Goal: Task Accomplishment & Management: Manage account settings

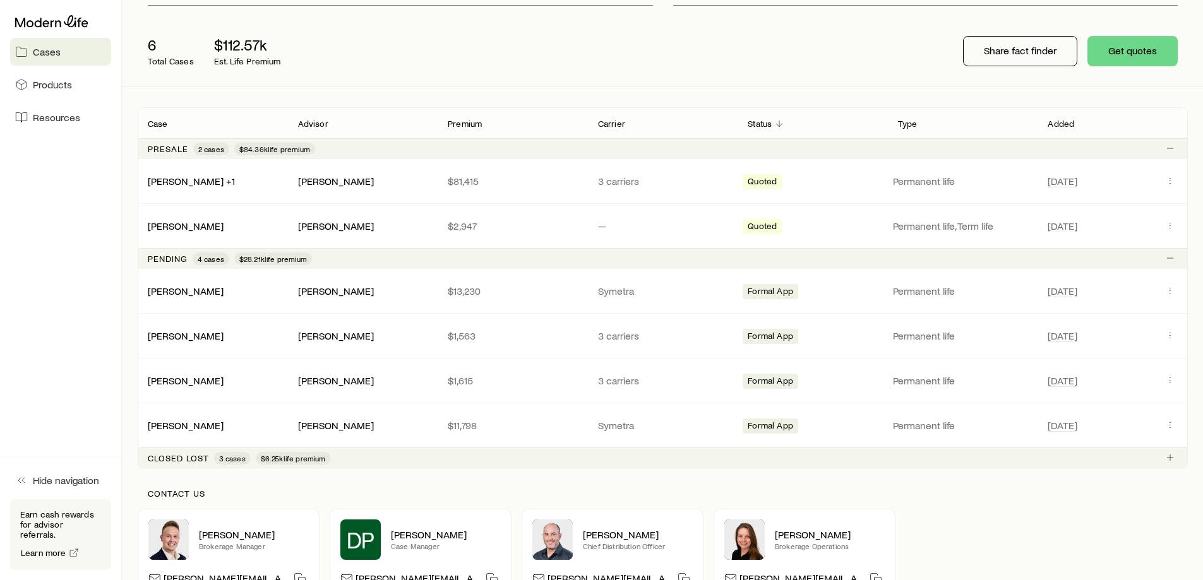
scroll to position [253, 0]
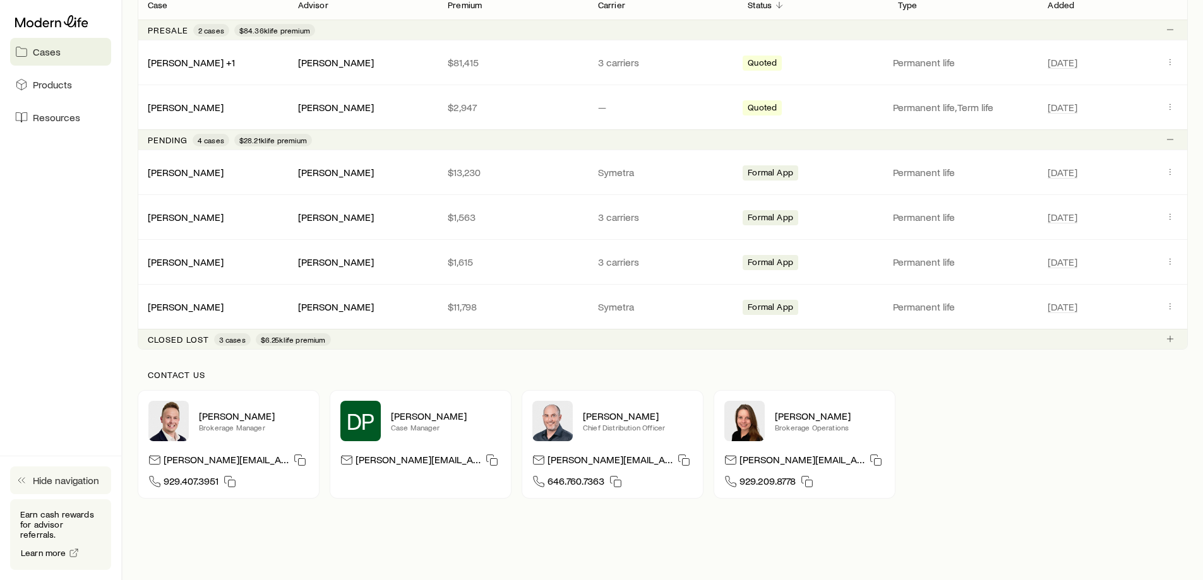
click at [67, 487] on span "Hide navigation" at bounding box center [66, 480] width 66 height 13
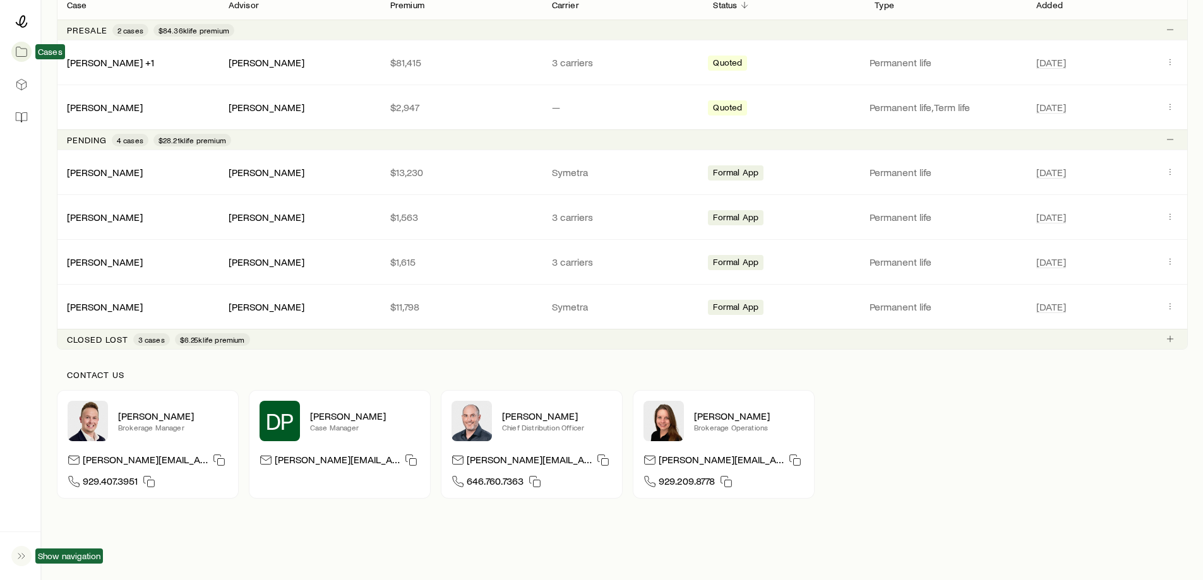
click at [19, 52] on icon at bounding box center [21, 51] width 13 height 13
click at [105, 213] on link "[PERSON_NAME]" at bounding box center [106, 216] width 76 height 12
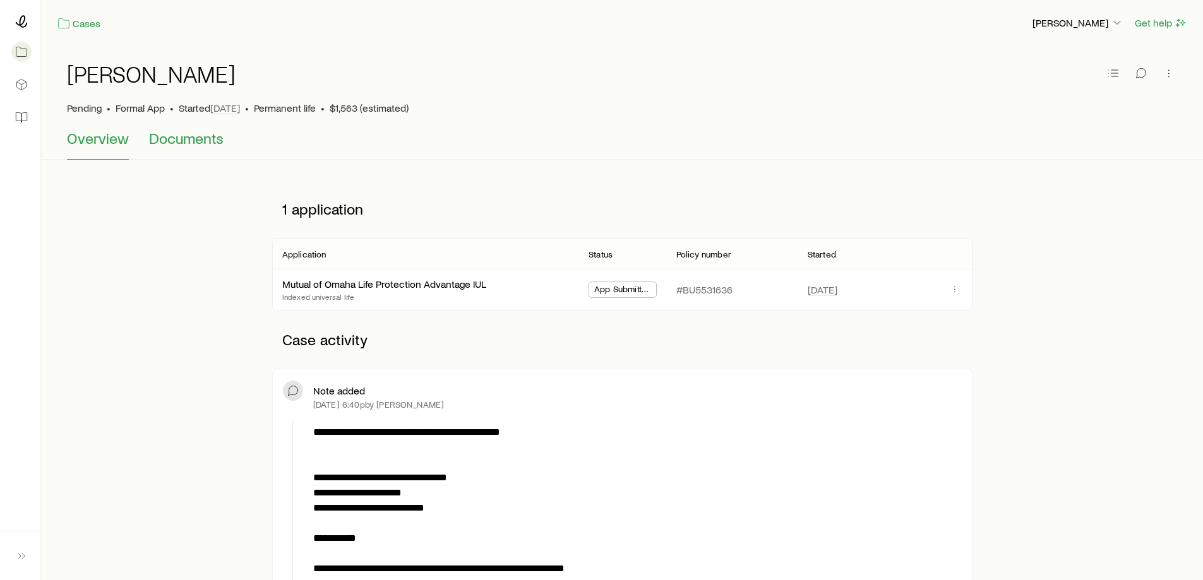
click at [205, 141] on span "Documents" at bounding box center [186, 138] width 74 height 18
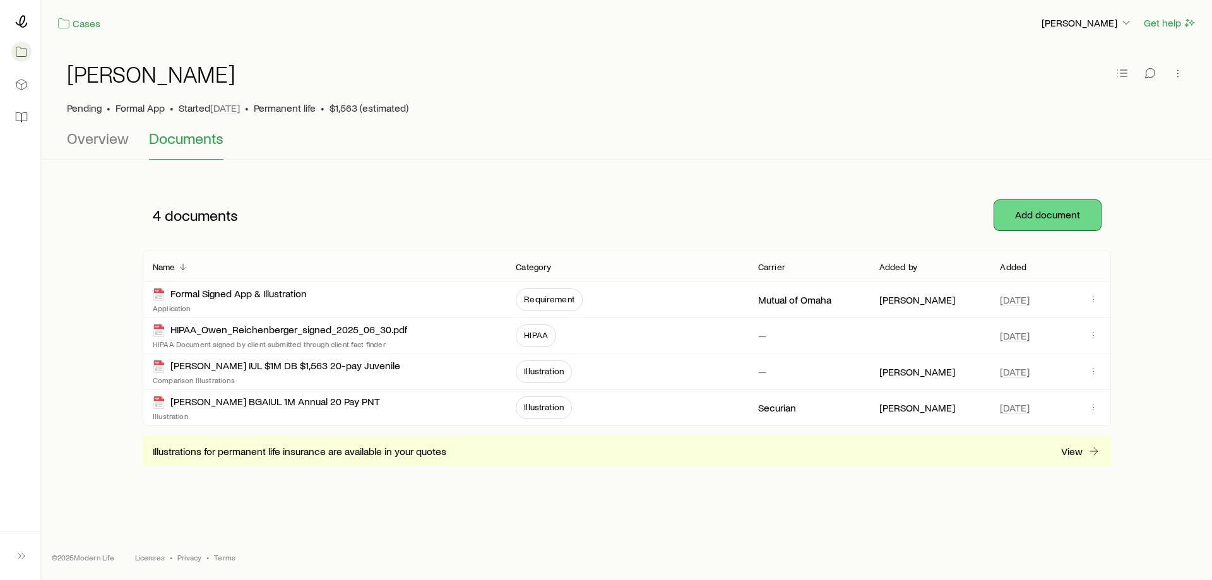
click at [1038, 222] on button "Add document" at bounding box center [1047, 215] width 107 height 30
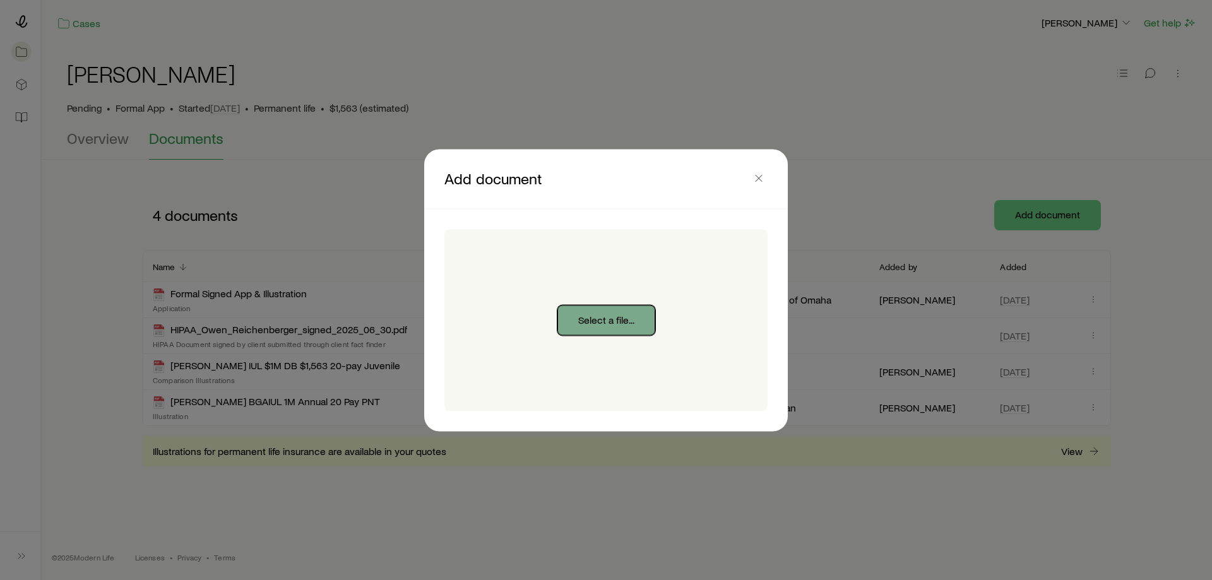
click at [626, 319] on button "Select a file..." at bounding box center [606, 320] width 98 height 30
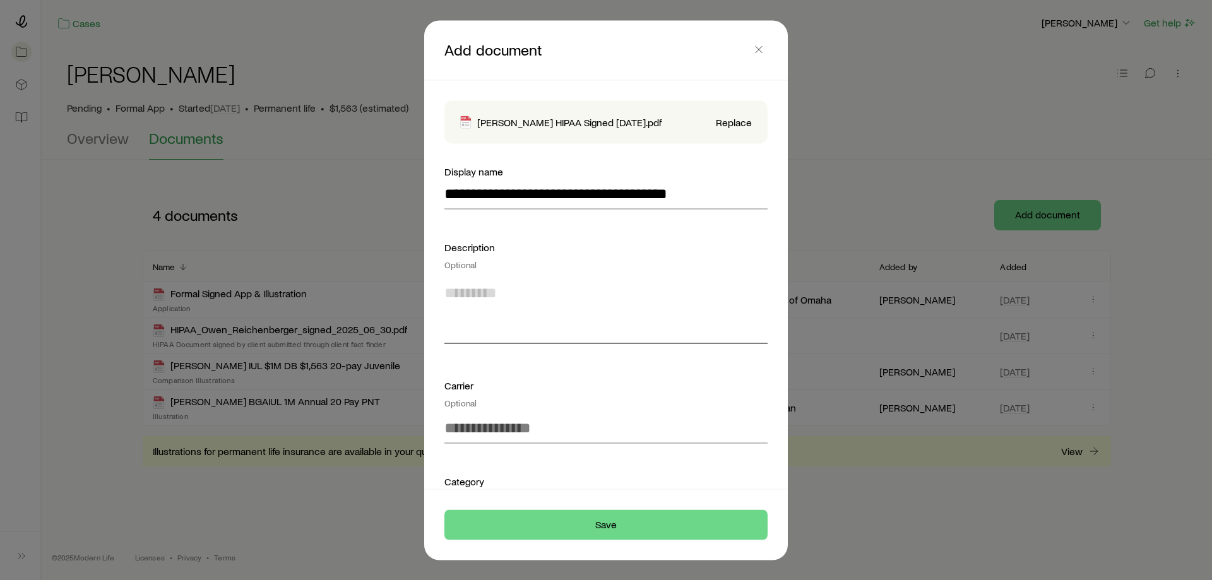
click at [620, 342] on textarea at bounding box center [605, 309] width 323 height 69
type textarea "*"
type textarea "**********"
click at [525, 443] on input at bounding box center [605, 428] width 323 height 30
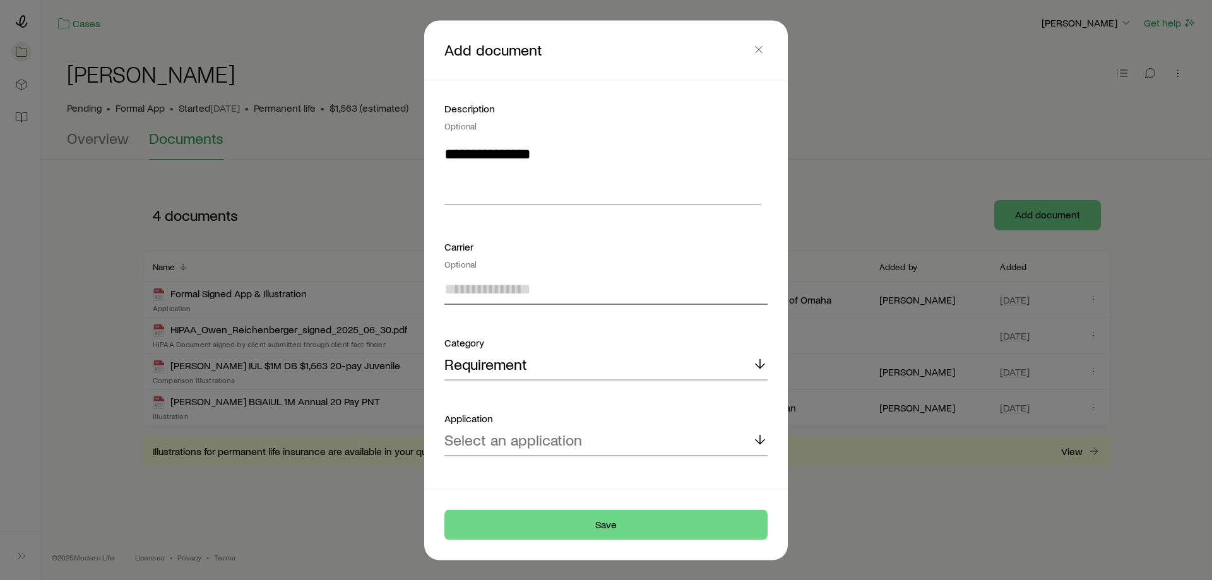
scroll to position [169, 0]
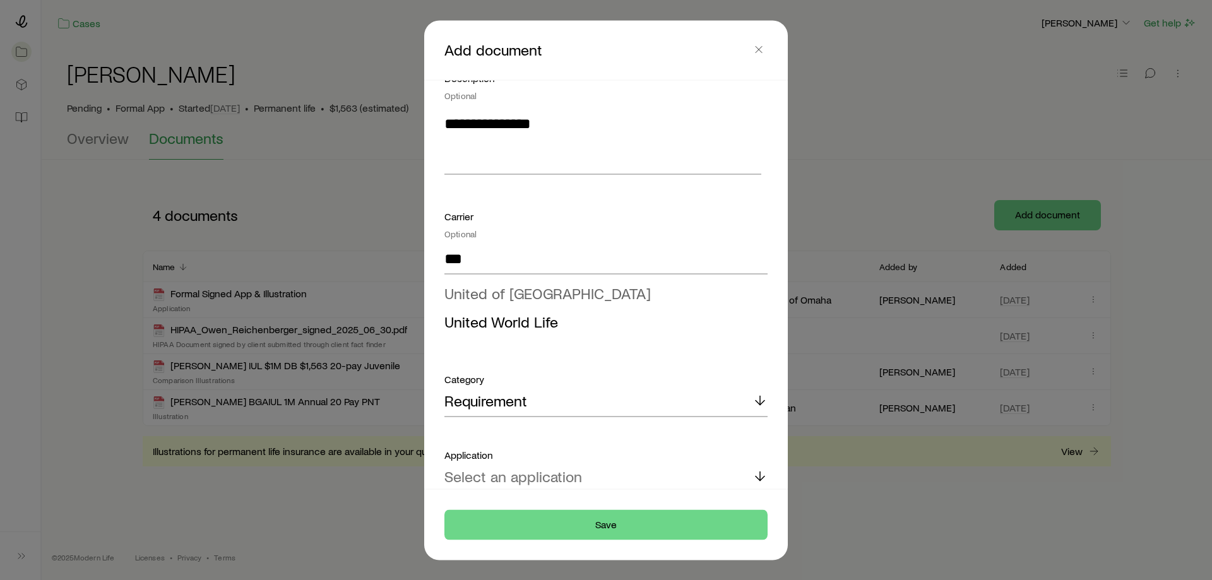
click at [516, 302] on span "United of [GEOGRAPHIC_DATA]" at bounding box center [547, 292] width 206 height 18
type input "**********"
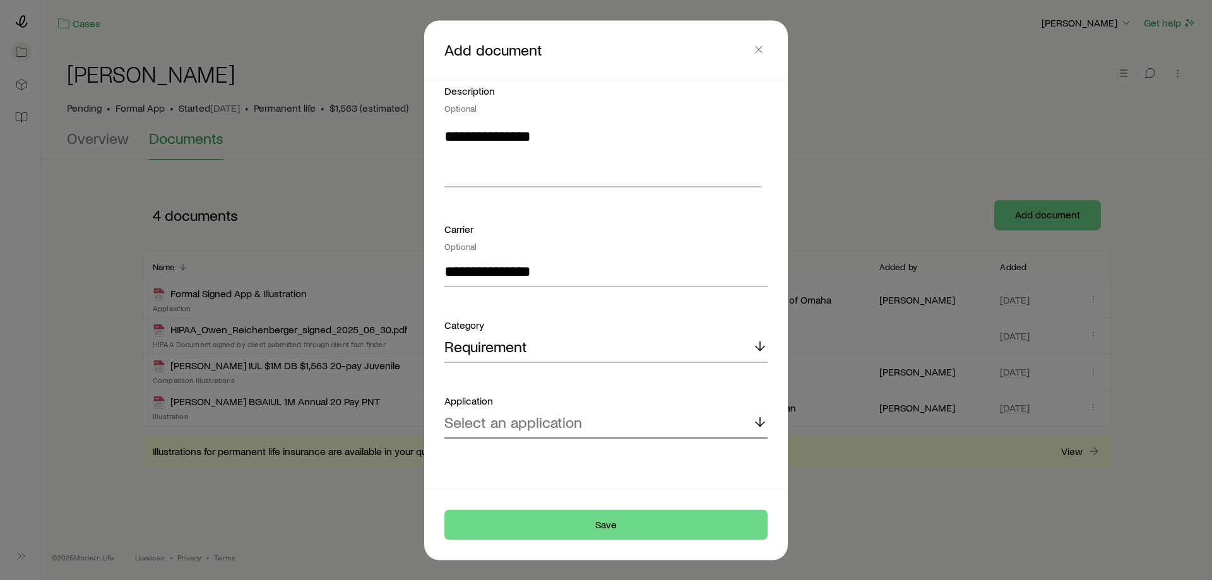
click at [535, 421] on p "Select an application" at bounding box center [513, 422] width 138 height 18
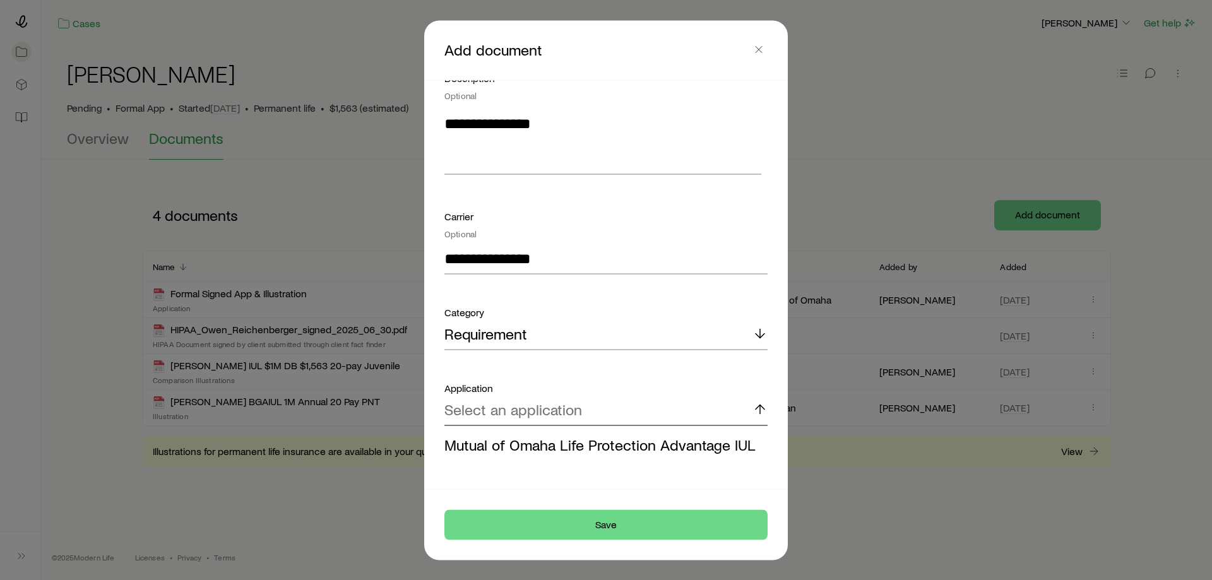
scroll to position [208, 0]
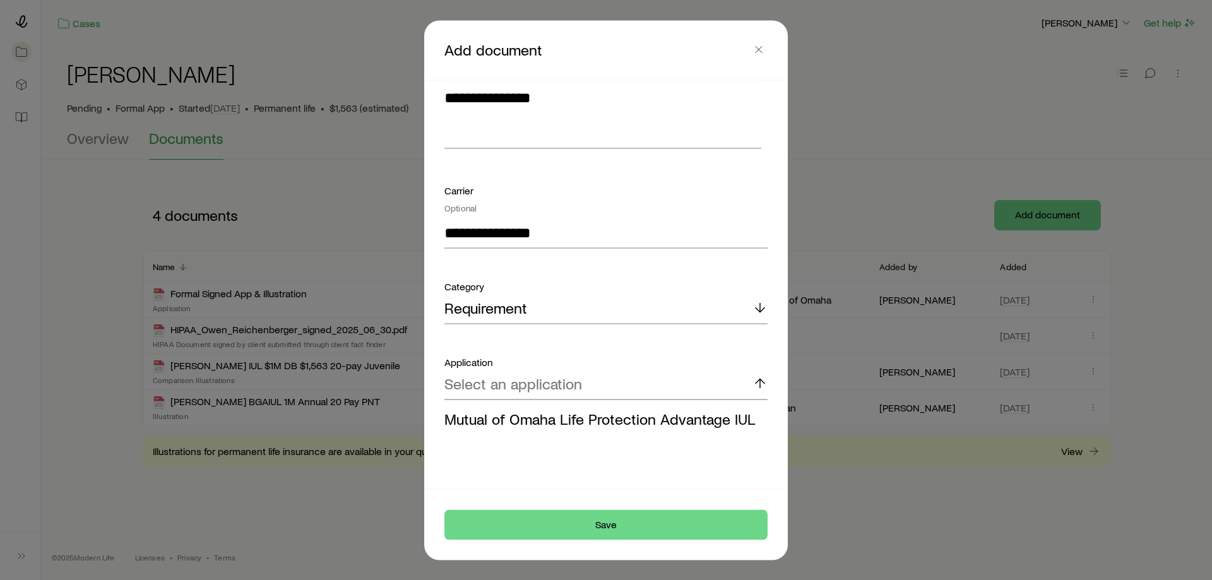
click at [535, 421] on span "Mutual of Omaha Life Protection Advantage IUL" at bounding box center [599, 418] width 311 height 18
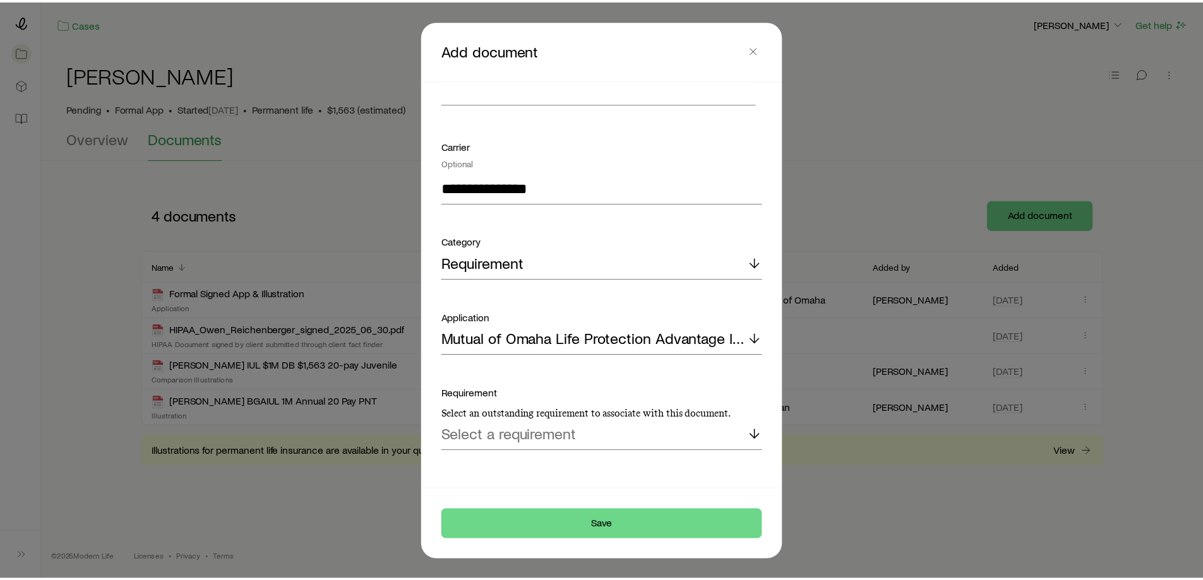
scroll to position [265, 0]
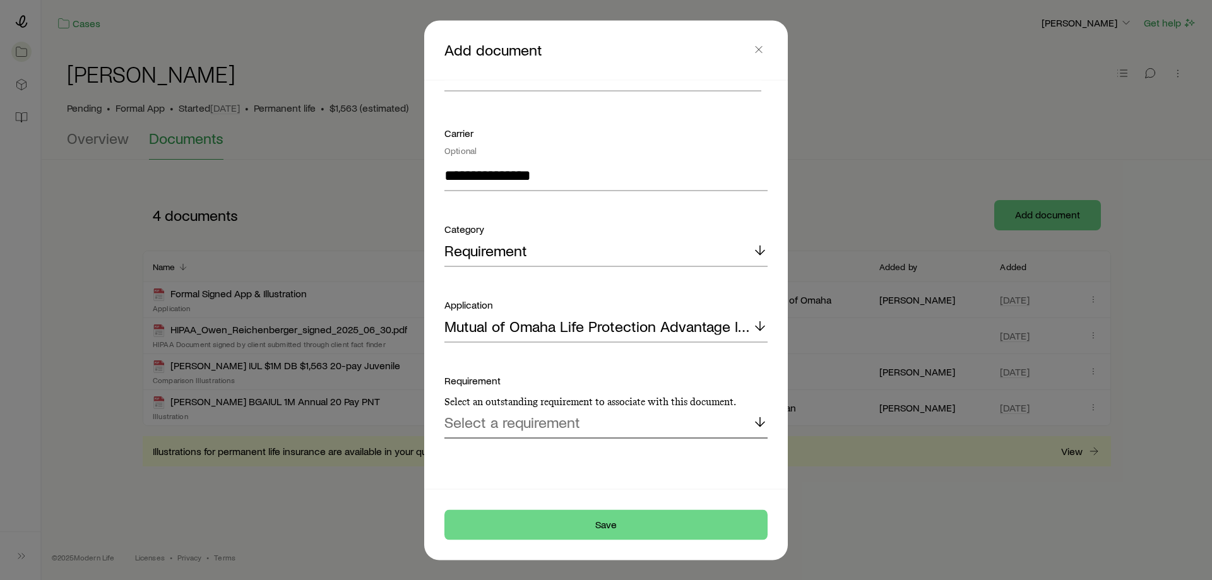
click at [526, 428] on p "Select a requirement" at bounding box center [512, 422] width 136 height 18
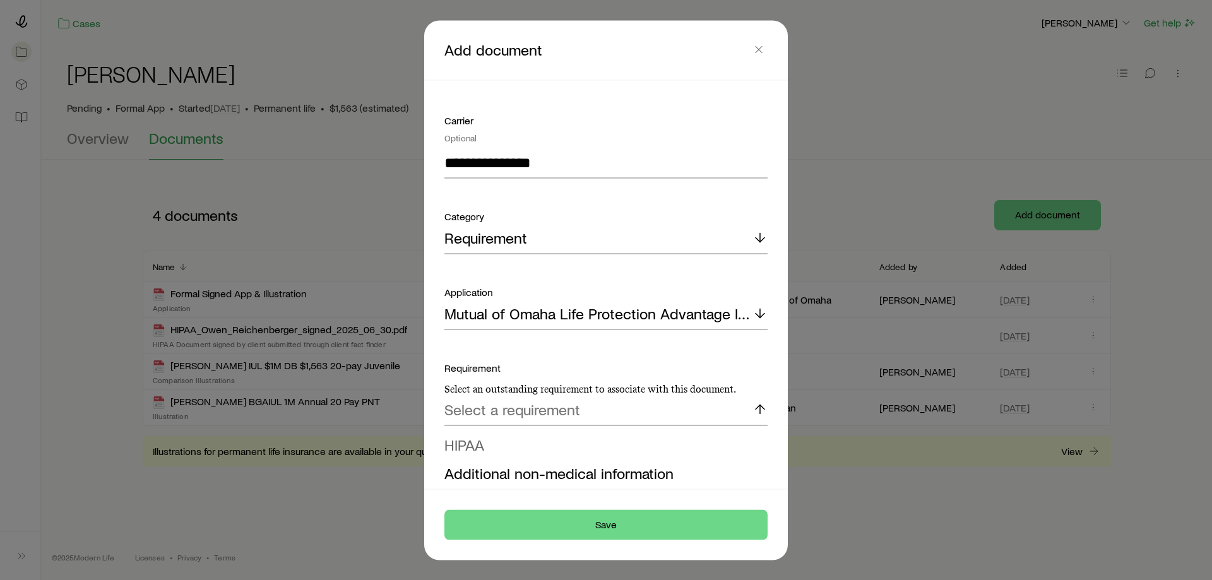
click at [509, 456] on li "HIPAA" at bounding box center [602, 445] width 316 height 28
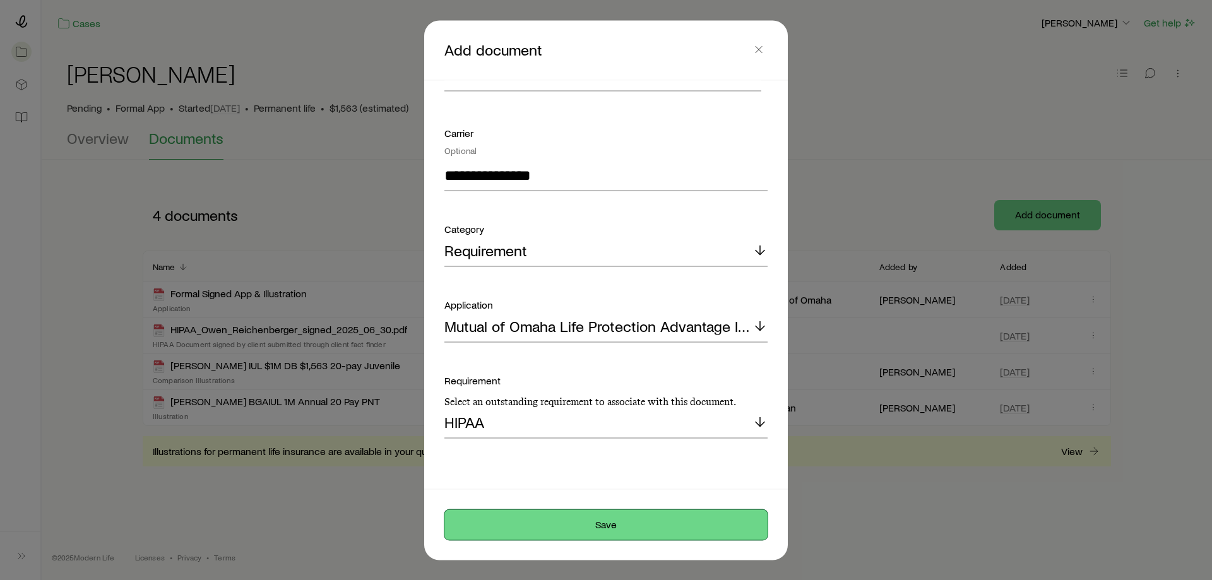
click at [577, 522] on button "Save" at bounding box center [605, 524] width 323 height 30
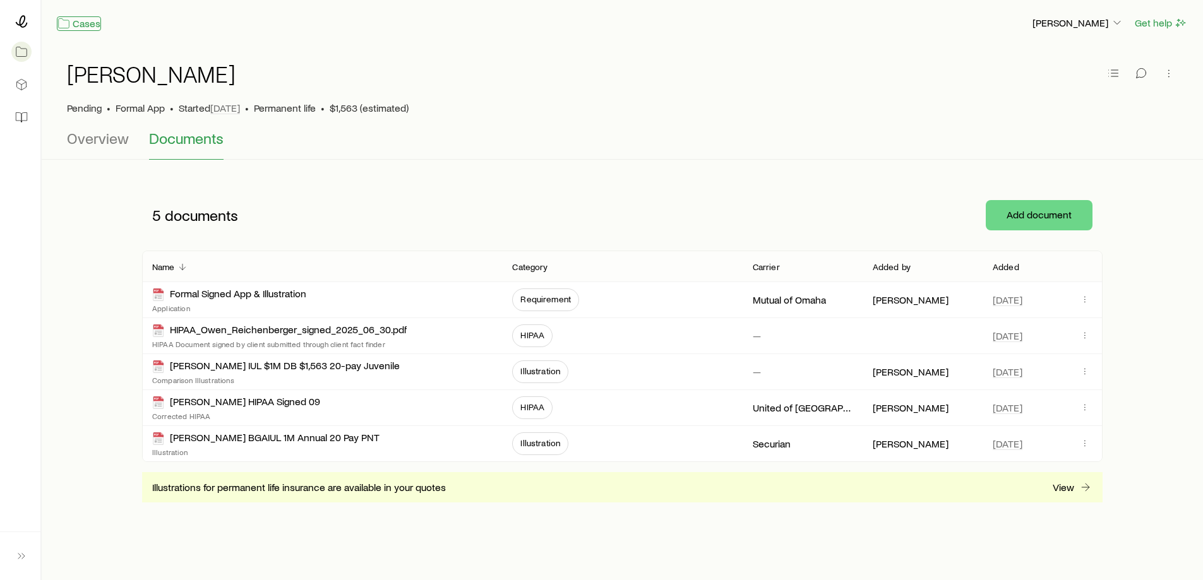
click at [79, 23] on link "Cases" at bounding box center [79, 23] width 44 height 15
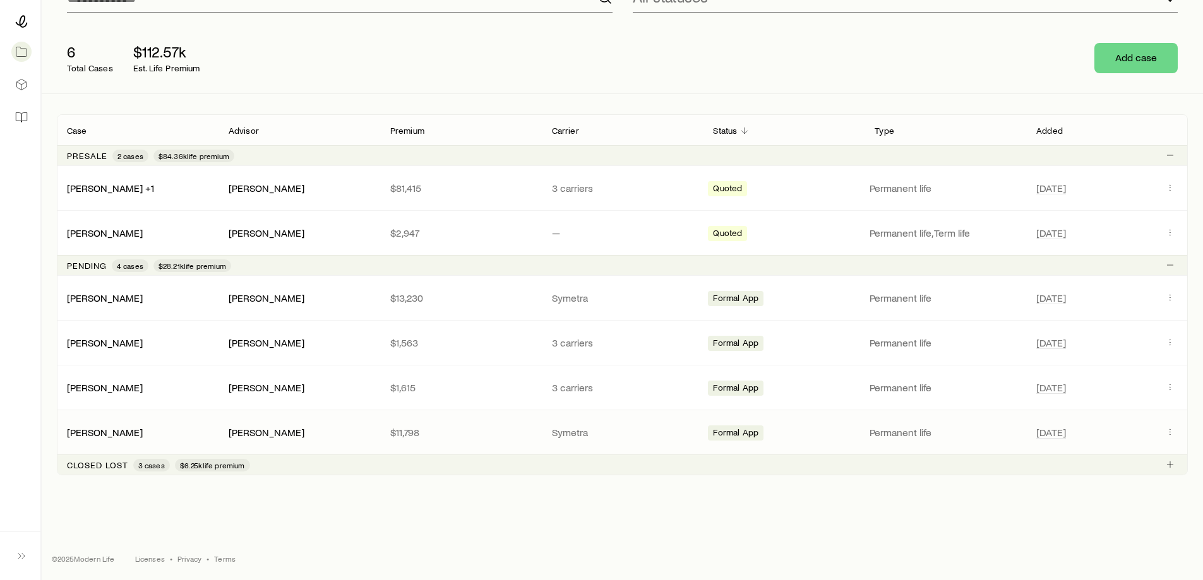
scroll to position [128, 0]
click at [138, 386] on link "[PERSON_NAME]" at bounding box center [106, 385] width 76 height 12
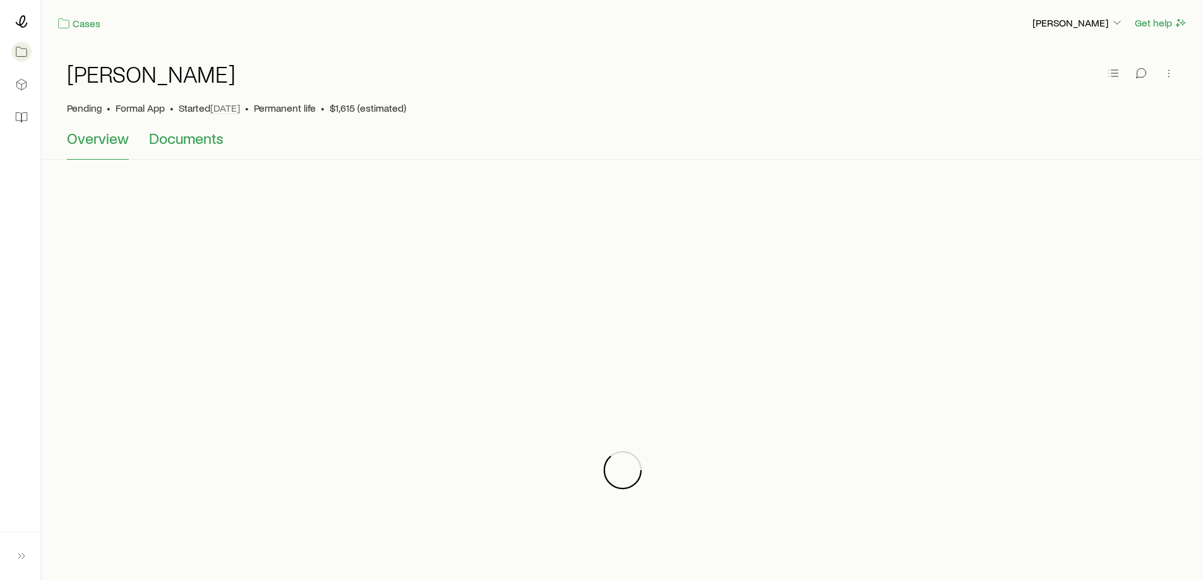
click at [196, 143] on span "Documents" at bounding box center [186, 138] width 74 height 18
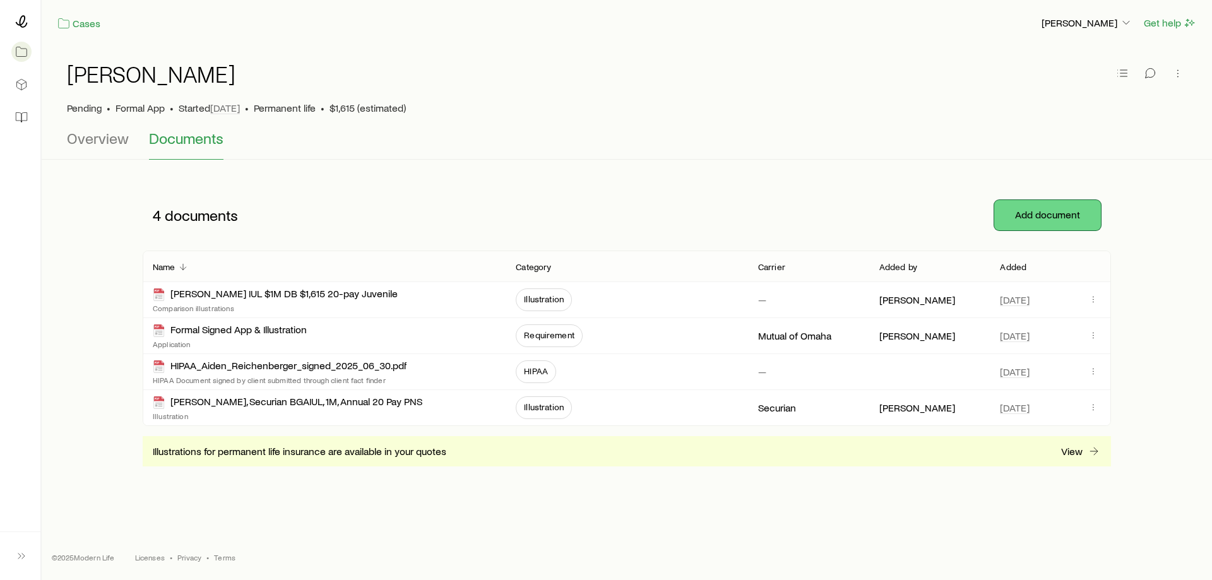
click at [1046, 218] on button "Add document" at bounding box center [1047, 215] width 107 height 30
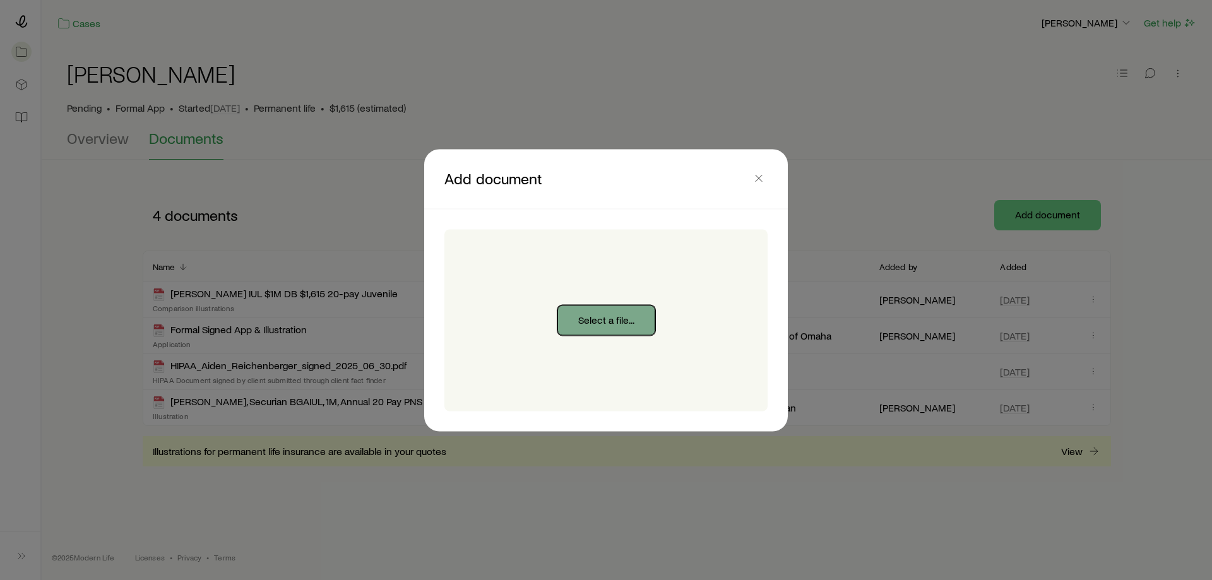
click at [597, 328] on button "Select a file..." at bounding box center [606, 320] width 98 height 30
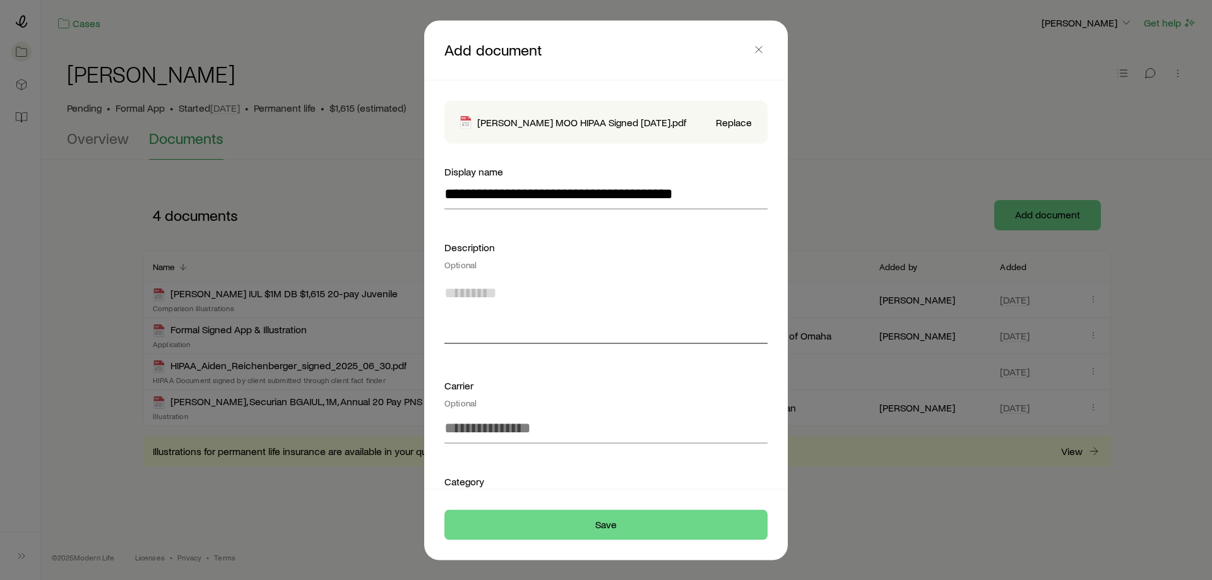
click at [596, 343] on textarea at bounding box center [605, 309] width 323 height 69
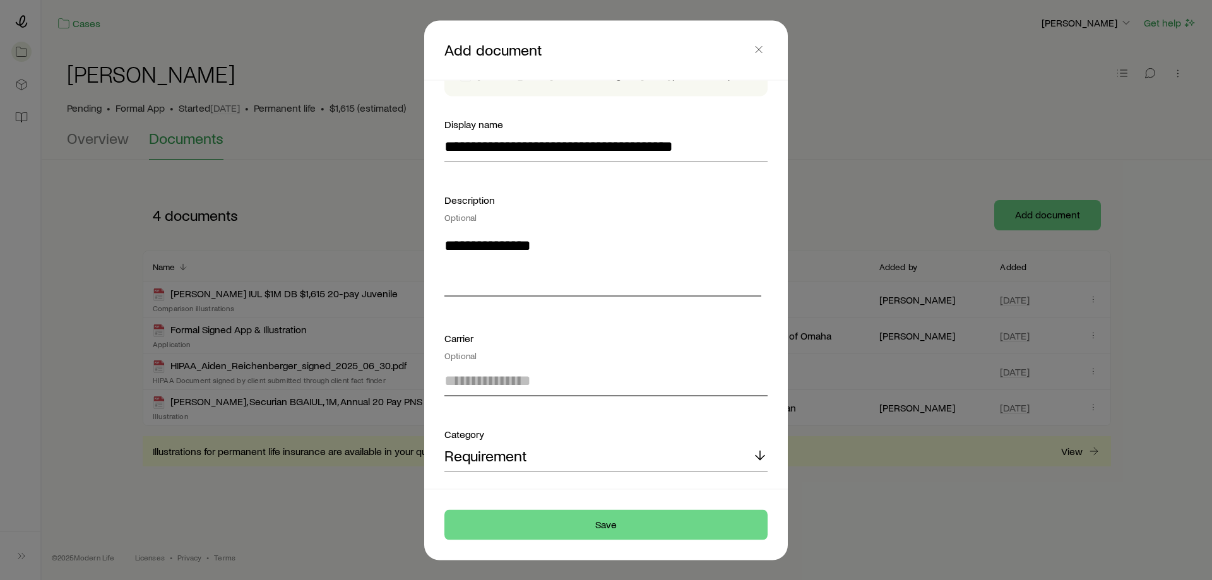
scroll to position [169, 0]
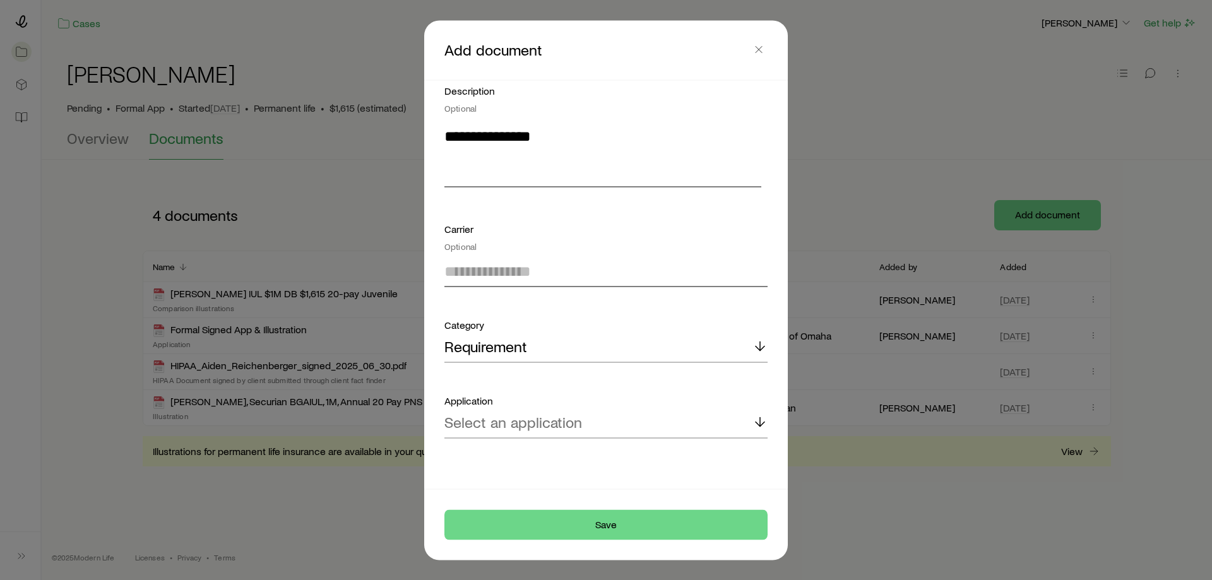
type textarea "**********"
click at [533, 270] on input at bounding box center [605, 271] width 323 height 30
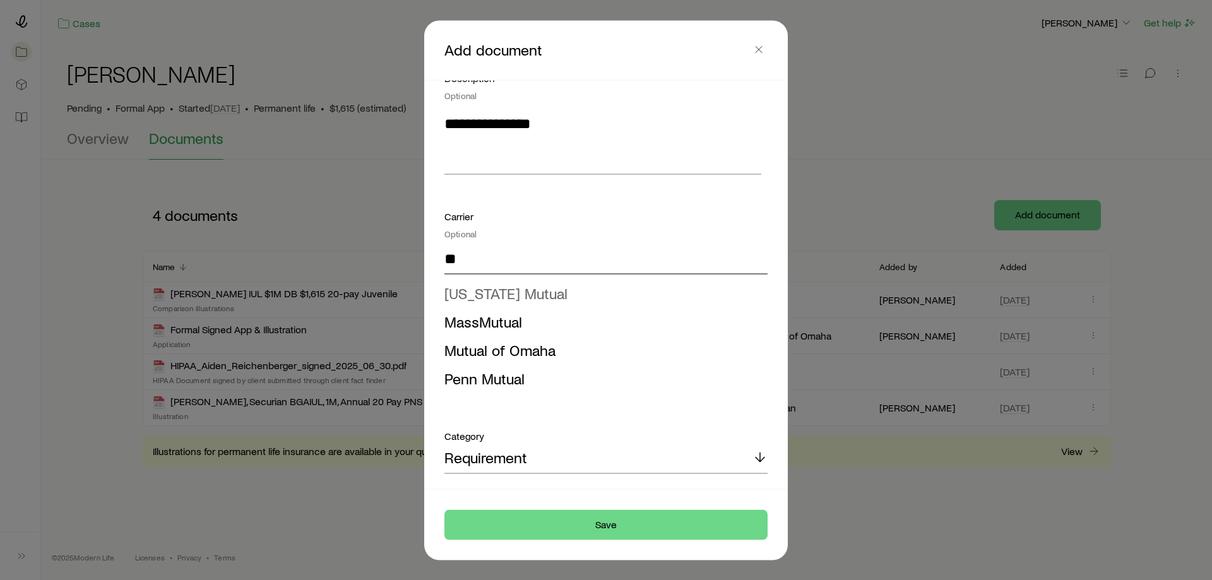
type input "*"
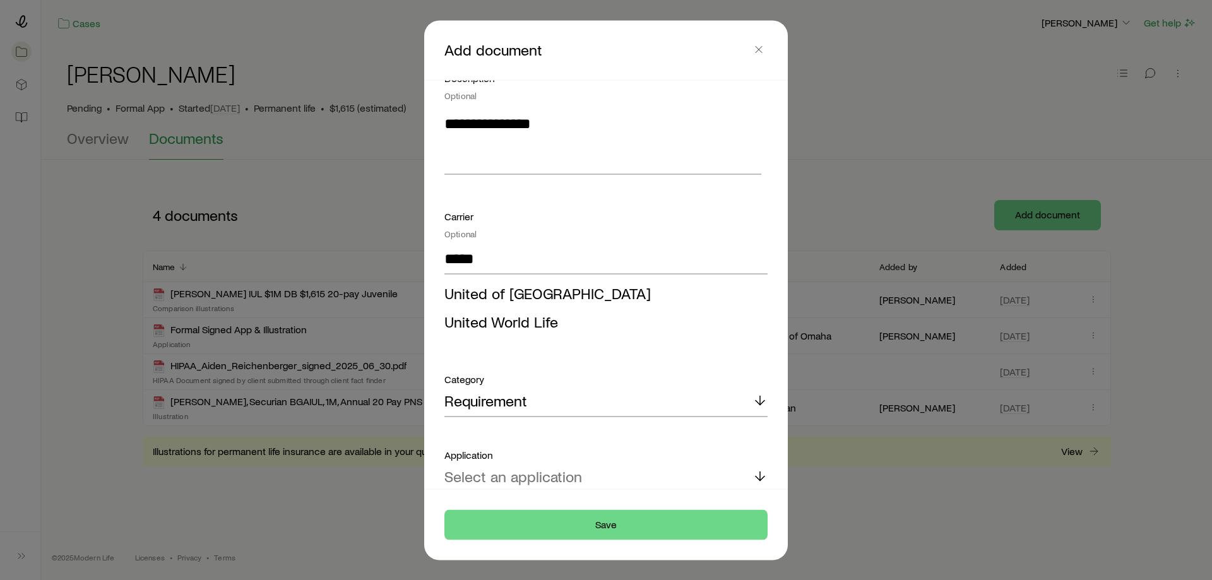
click at [533, 302] on span "United of [GEOGRAPHIC_DATA]" at bounding box center [547, 292] width 206 height 18
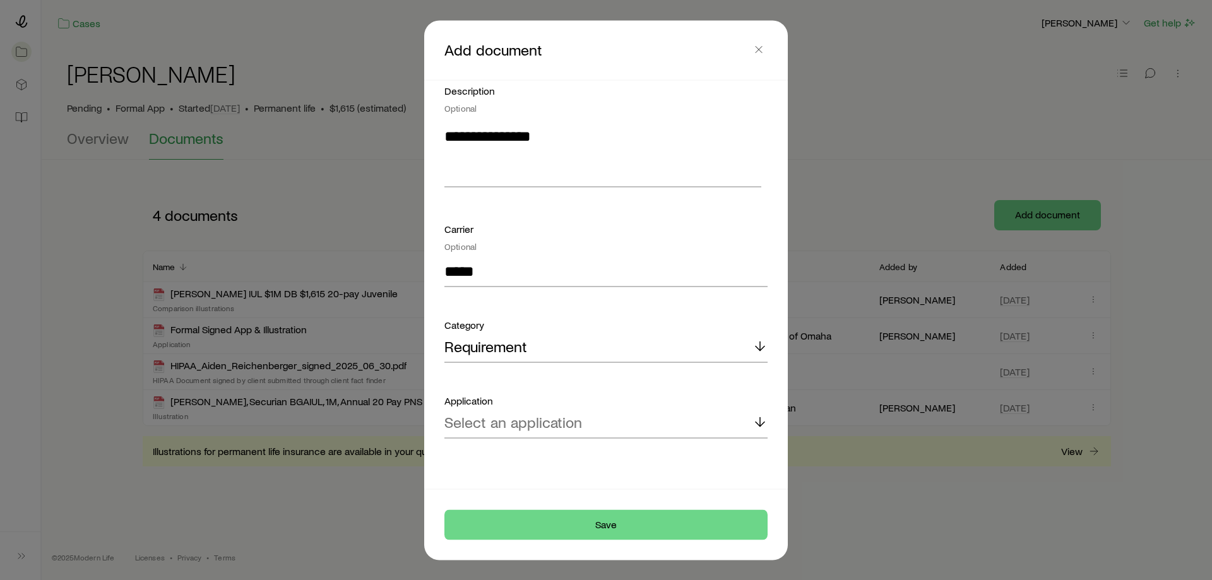
type input "**********"
click at [494, 418] on p "Select an application" at bounding box center [513, 422] width 138 height 18
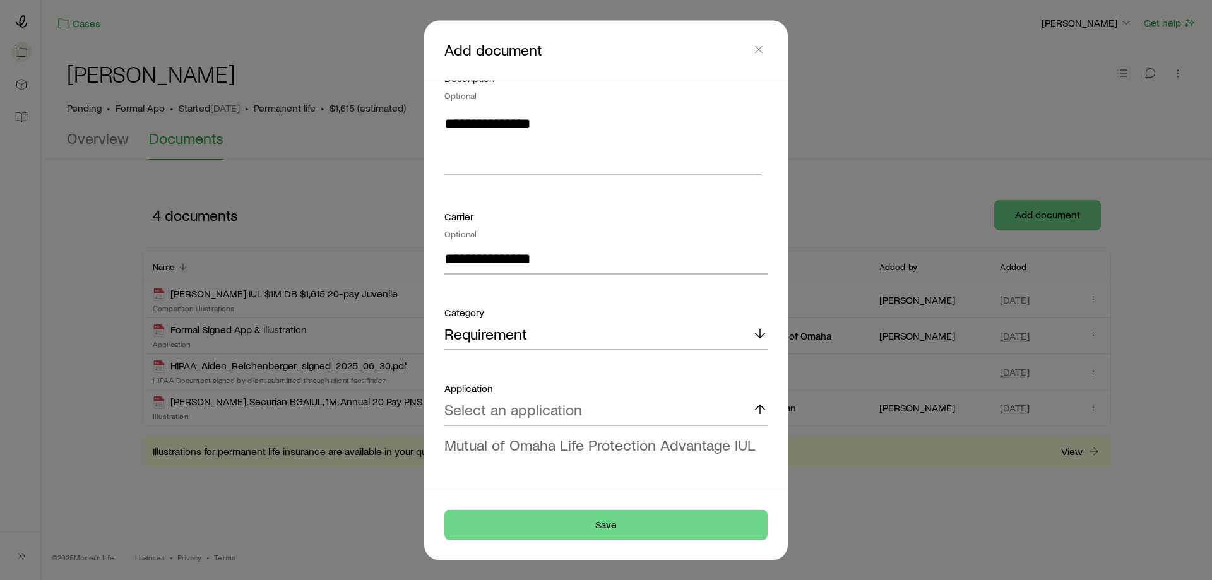
click at [503, 453] on span "Mutual of Omaha Life Protection Advantage IUL" at bounding box center [599, 444] width 311 height 18
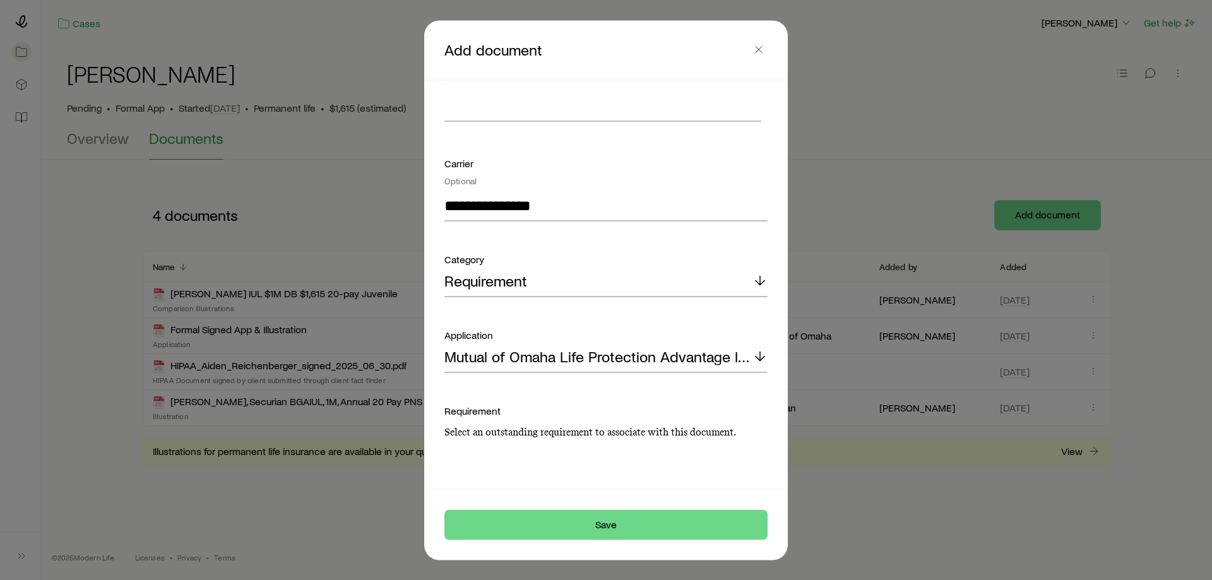
scroll to position [235, 0]
click at [499, 434] on p "Select an outstanding requirement to associate with this document." at bounding box center [605, 431] width 323 height 13
click at [513, 437] on p "Select an outstanding requirement to associate with this document." at bounding box center [605, 431] width 323 height 13
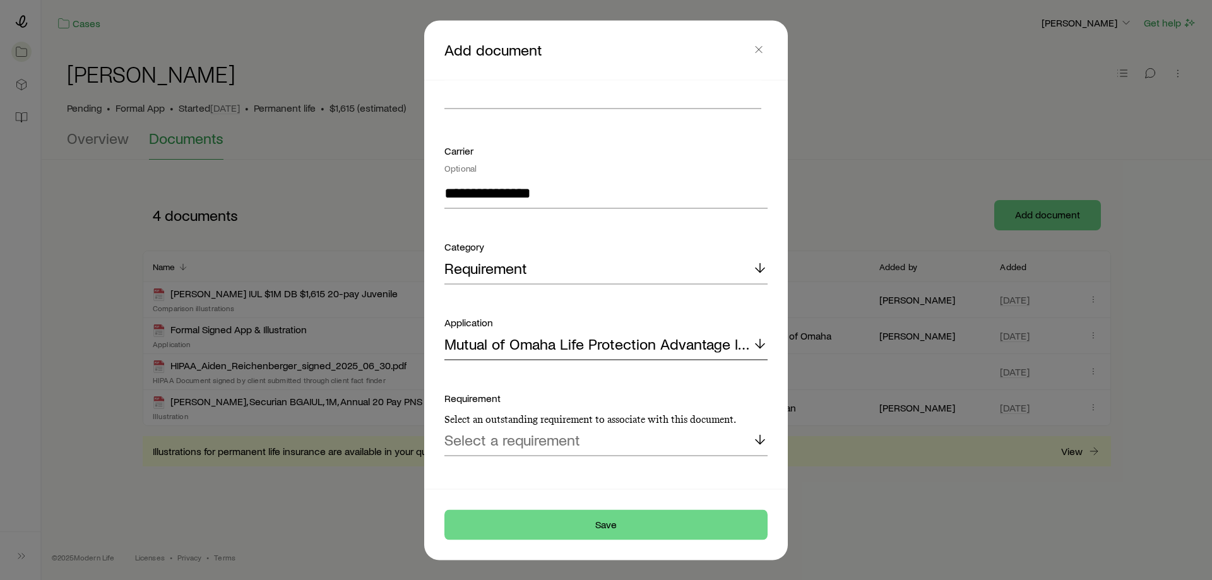
click at [498, 353] on p "Mutual of Omaha Life Protection Advantage IUL" at bounding box center [598, 344] width 308 height 18
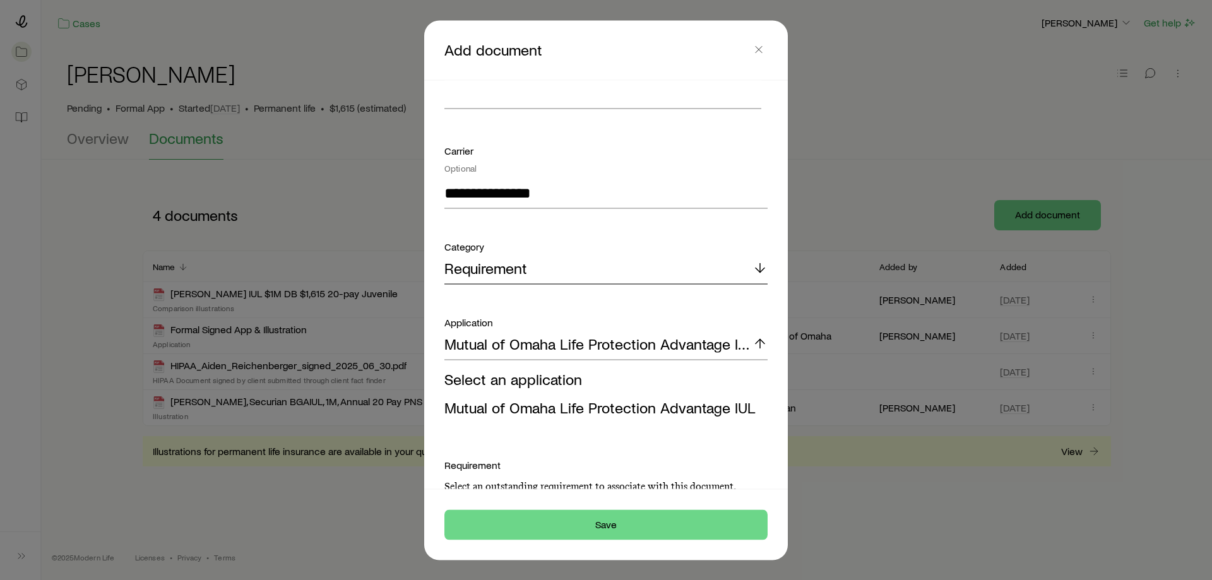
click at [484, 277] on p "Requirement" at bounding box center [485, 268] width 83 height 18
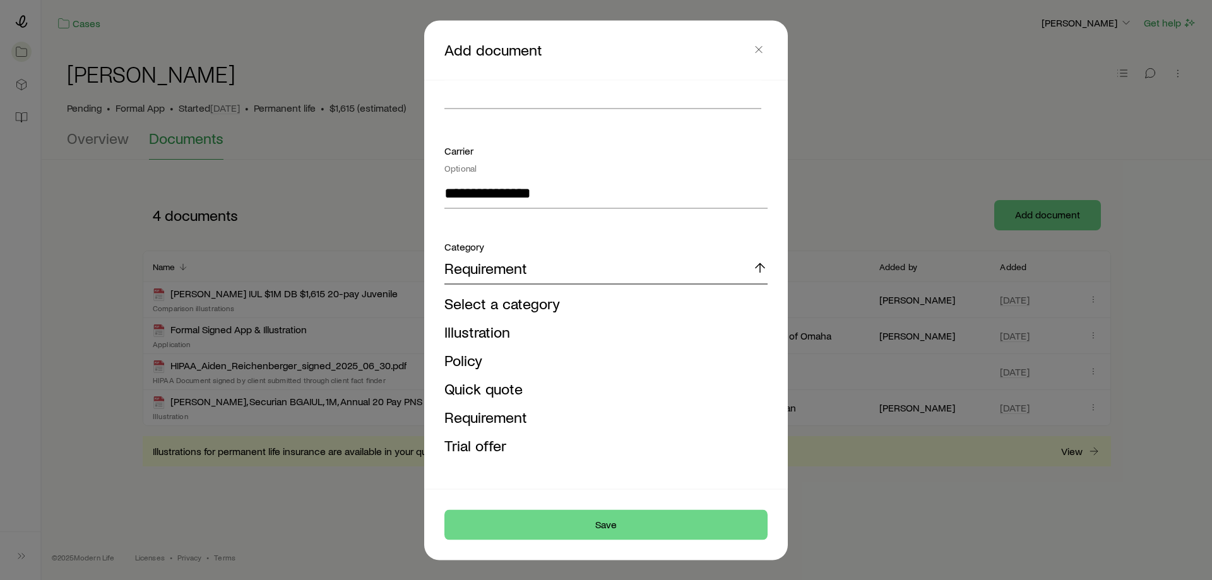
click at [489, 277] on p "Requirement" at bounding box center [485, 268] width 83 height 18
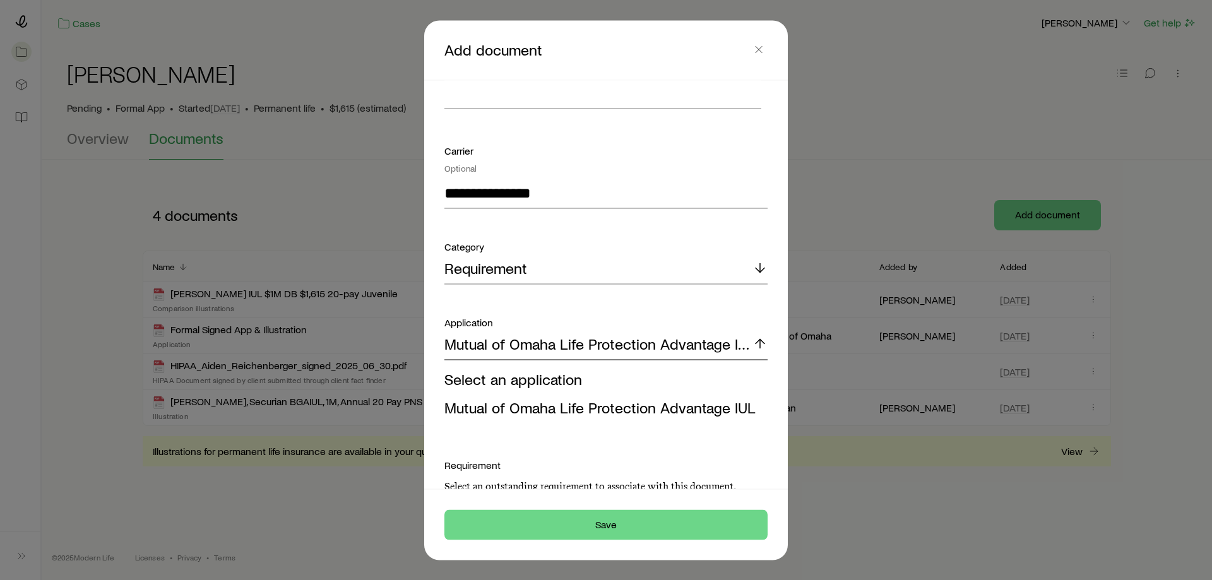
click at [509, 353] on p "Mutual of Omaha Life Protection Advantage IUL" at bounding box center [598, 344] width 308 height 18
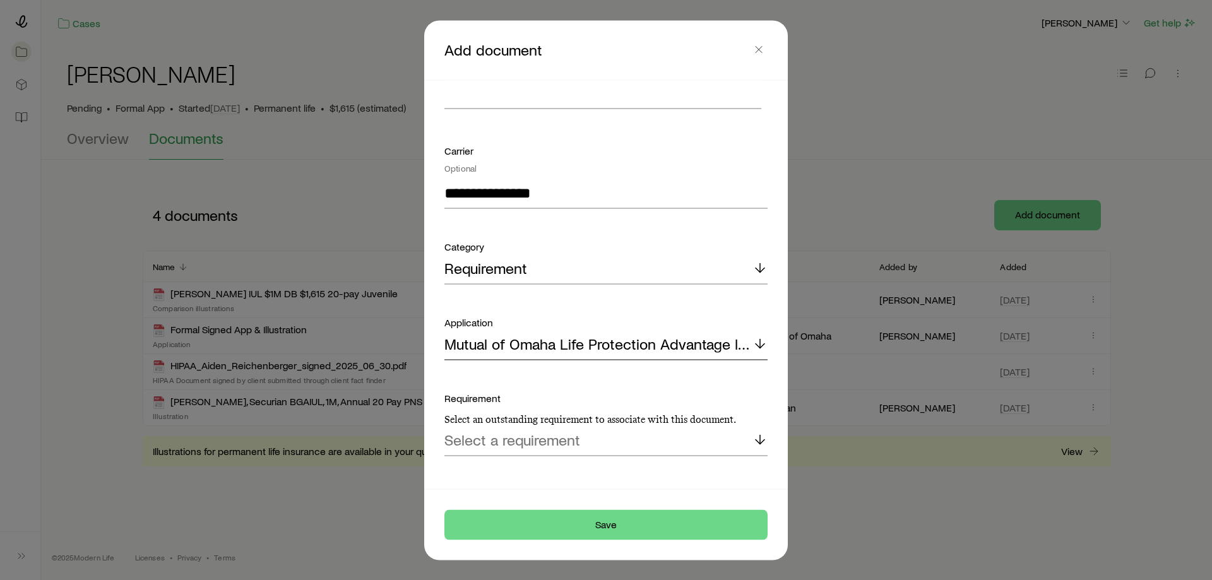
click at [508, 353] on p "Mutual of Omaha Life Protection Advantage IUL" at bounding box center [598, 344] width 308 height 18
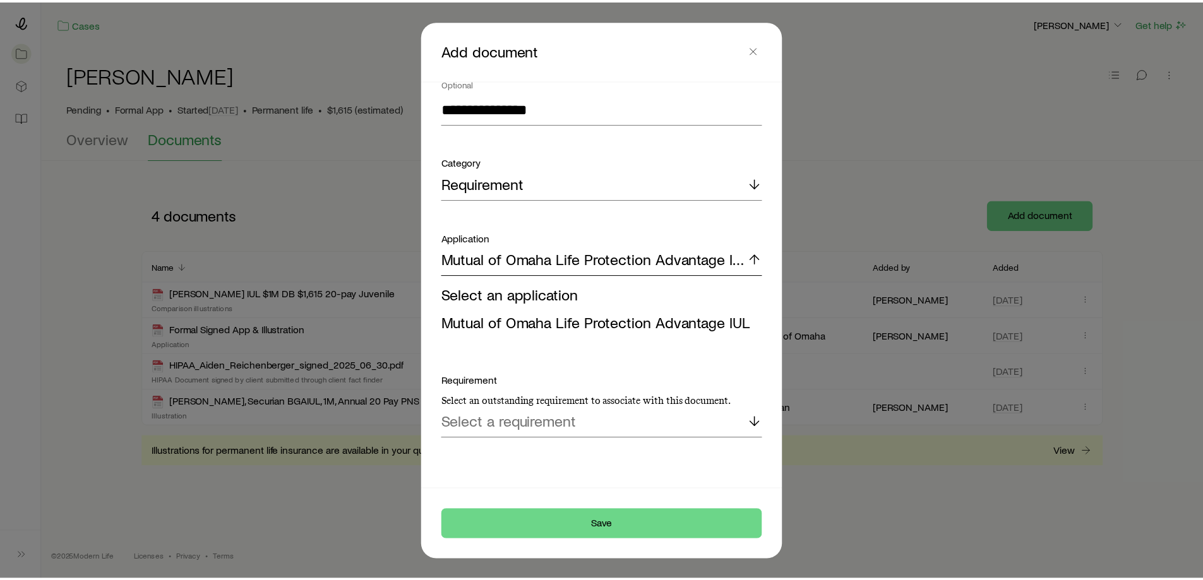
scroll to position [332, 0]
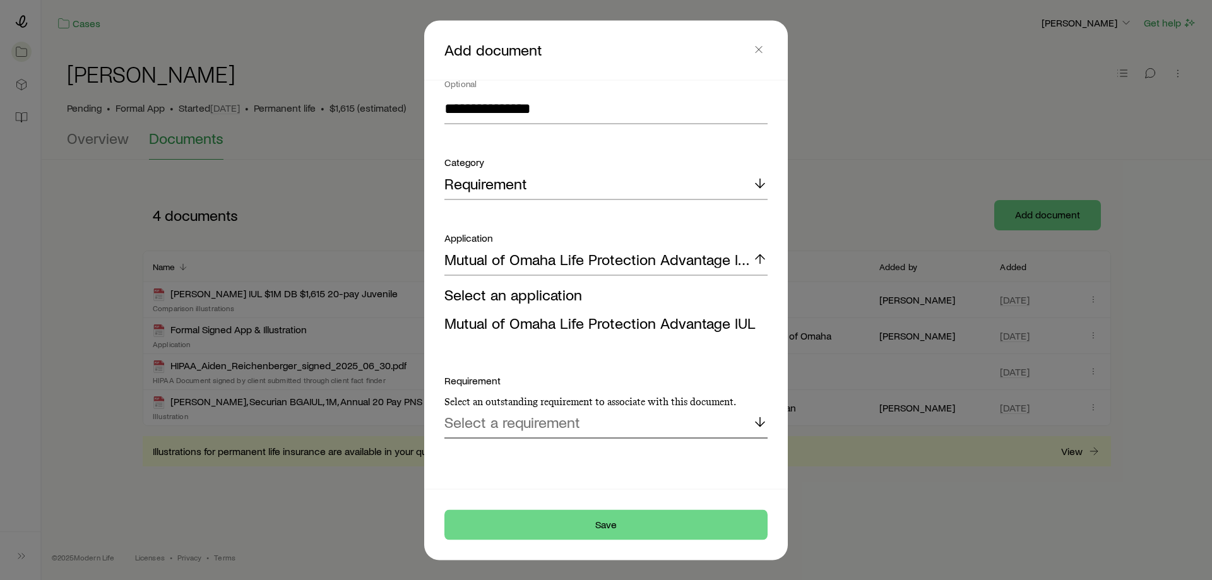
click at [517, 422] on p "Select a requirement" at bounding box center [512, 422] width 136 height 18
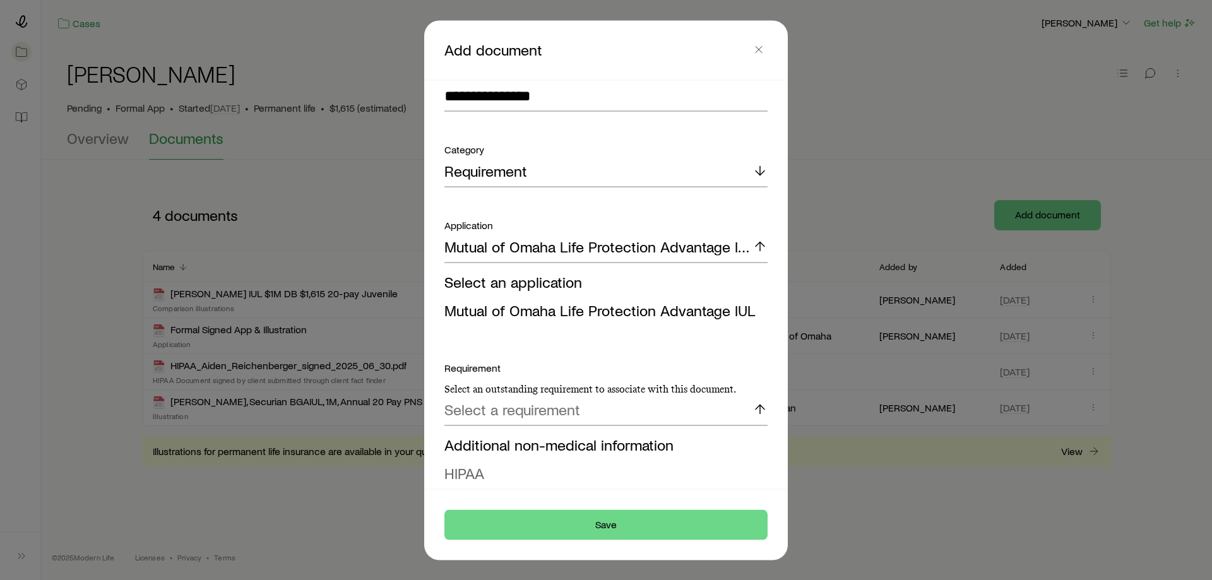
click at [509, 479] on li "HIPAA" at bounding box center [602, 473] width 316 height 28
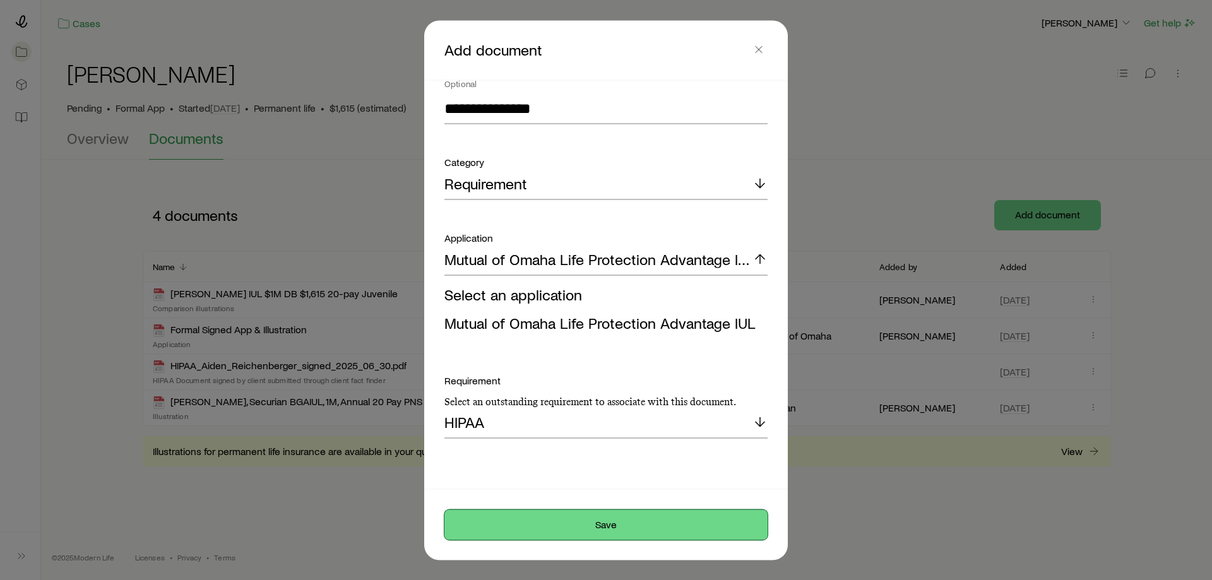
click at [570, 521] on button "Save" at bounding box center [605, 524] width 323 height 30
